Goal: Task Accomplishment & Management: Complete application form

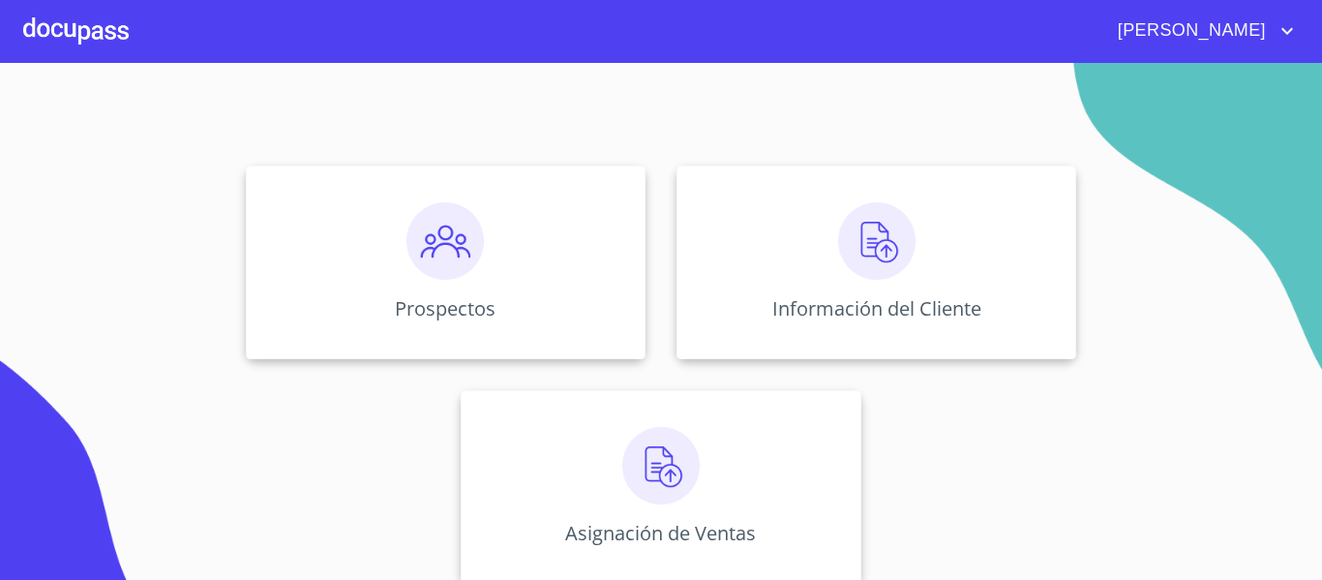
scroll to position [163, 0]
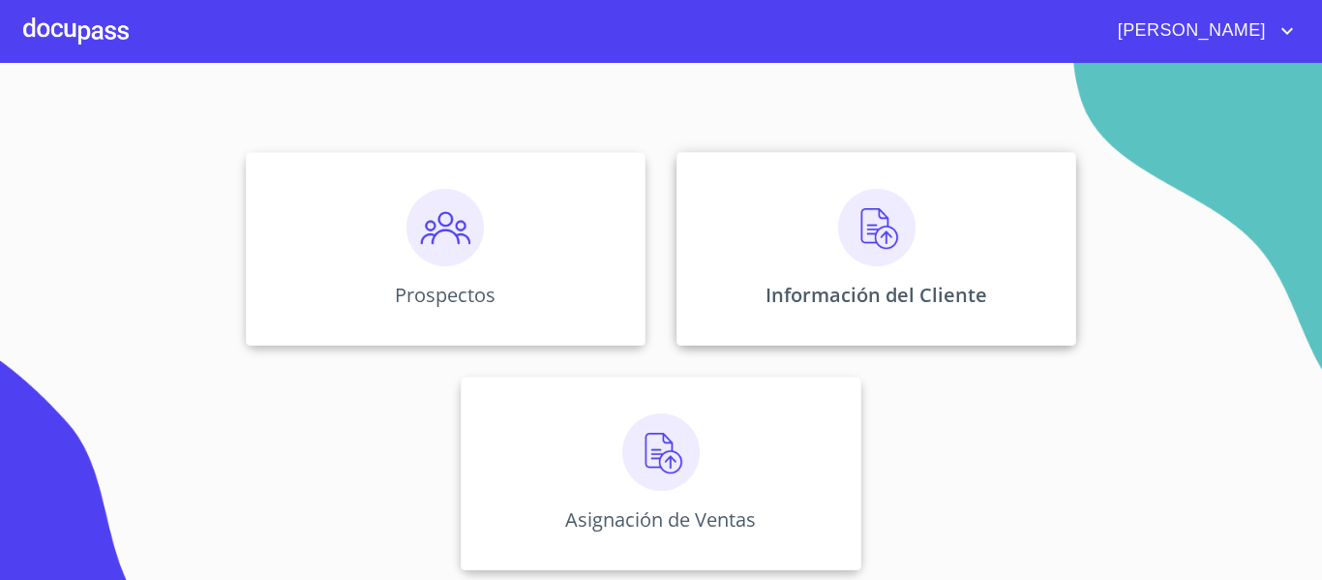
click at [851, 253] on img at bounding box center [876, 227] width 77 height 77
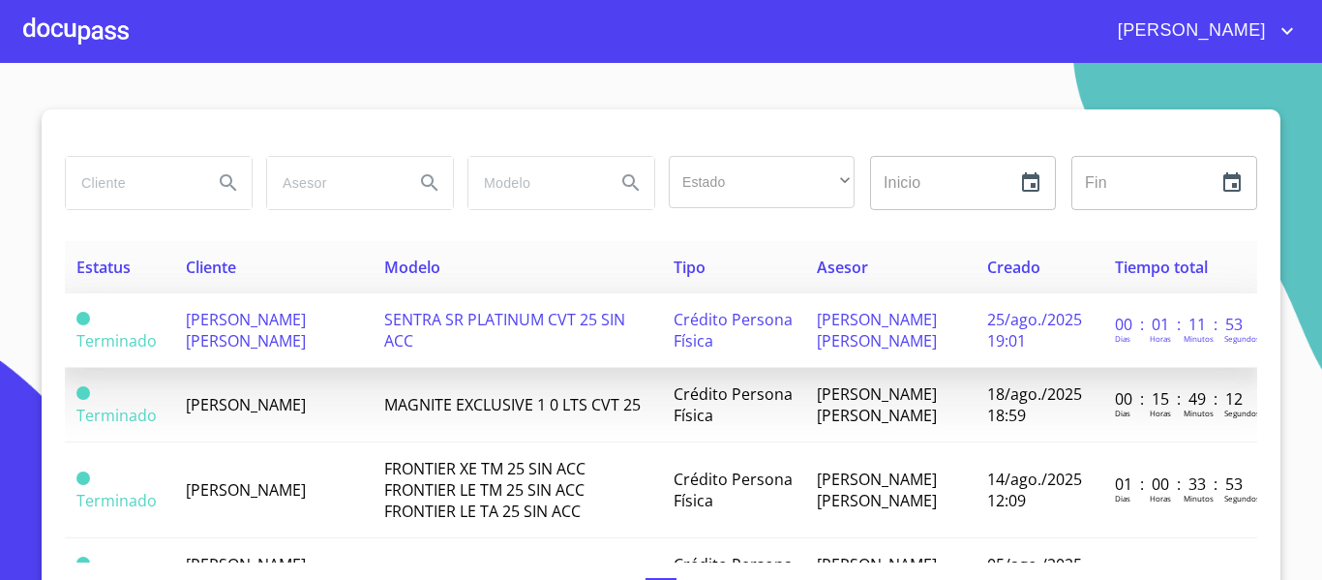
click at [234, 351] on span "[PERSON_NAME] [PERSON_NAME]" at bounding box center [246, 330] width 120 height 43
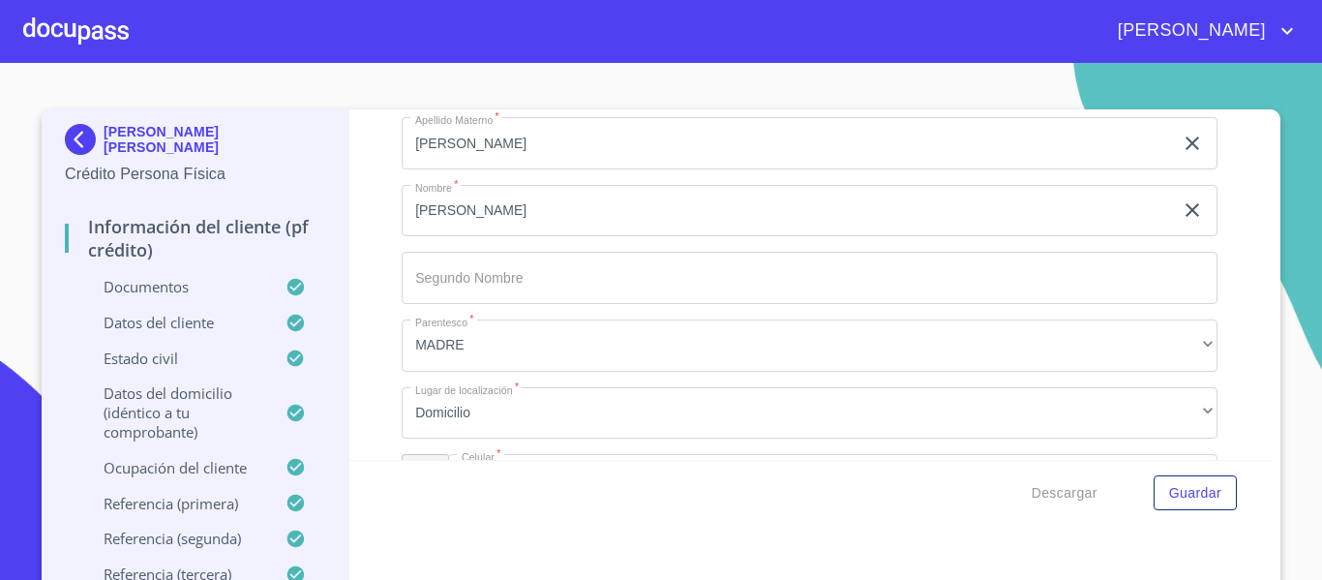
scroll to position [11785, 0]
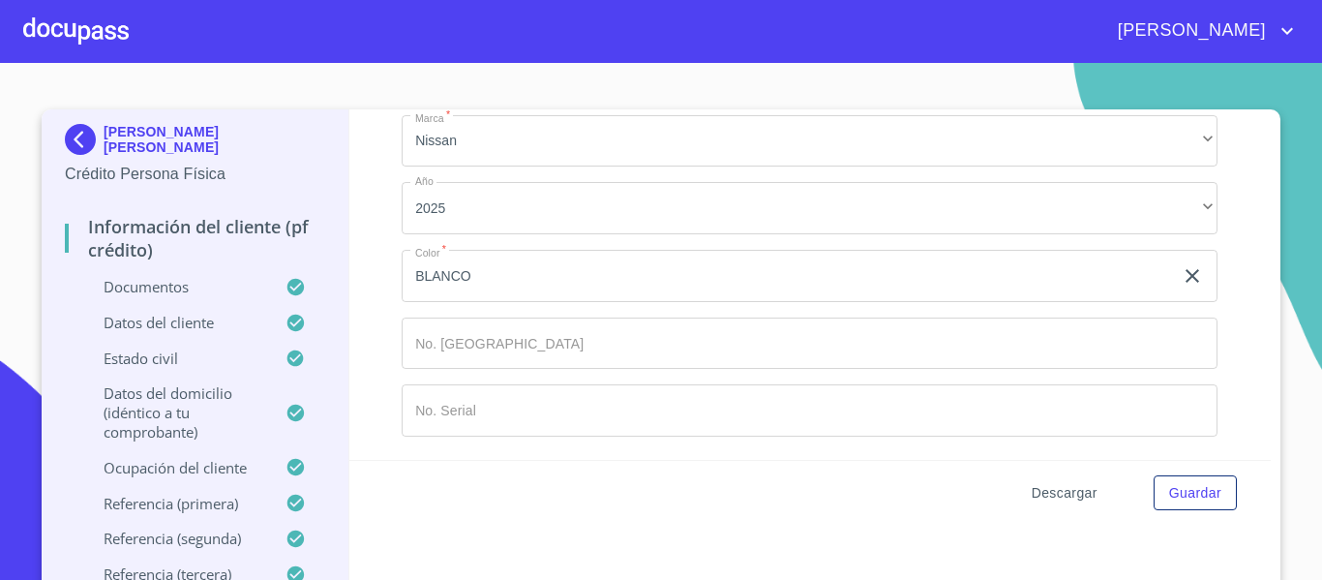
click at [1052, 492] on span "Descargar" at bounding box center [1065, 493] width 66 height 24
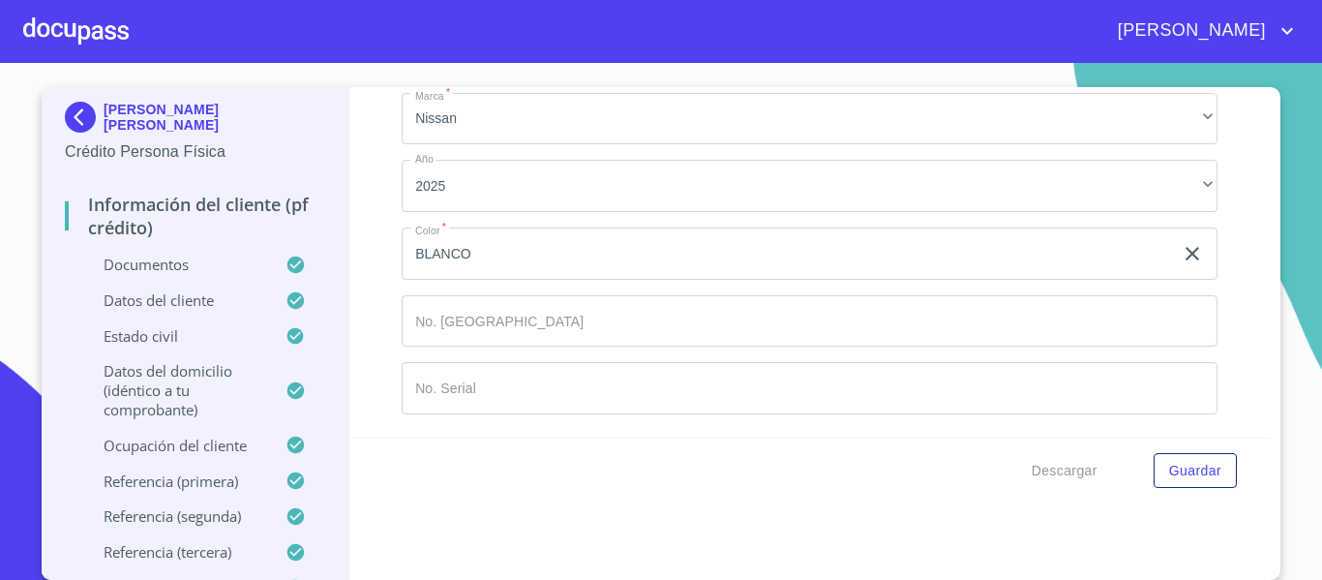
click at [1173, 449] on div "Descargar Guardar" at bounding box center [810, 470] width 922 height 66
click at [1182, 463] on span "Guardar" at bounding box center [1195, 471] width 52 height 24
